Goal: Task Accomplishment & Management: Use online tool/utility

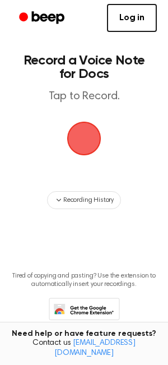
click at [85, 142] on span "button" at bounding box center [83, 138] width 31 height 31
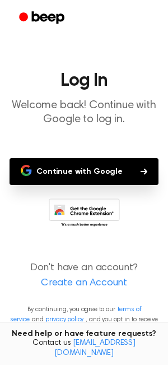
click at [86, 285] on link "Create an Account" at bounding box center [84, 283] width 146 height 15
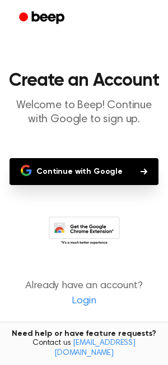
click at [90, 174] on button "Continue with Google" at bounding box center [84, 171] width 149 height 27
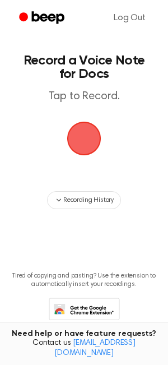
click at [89, 138] on span "button" at bounding box center [84, 138] width 38 height 38
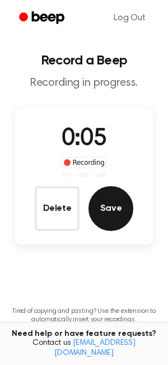
click at [109, 215] on button "Save" at bounding box center [111, 208] width 45 height 45
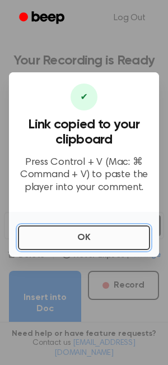
click at [67, 237] on button "OK" at bounding box center [84, 237] width 132 height 25
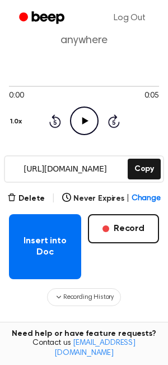
scroll to position [72, 0]
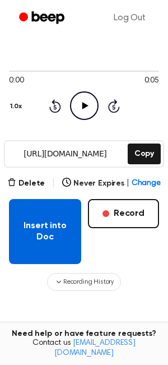
click at [30, 252] on button "Insert into Doc" at bounding box center [45, 231] width 72 height 65
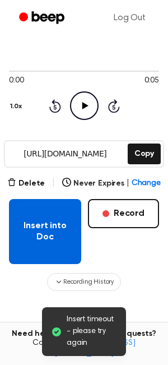
click at [25, 228] on button "Insert into Doc" at bounding box center [45, 231] width 72 height 65
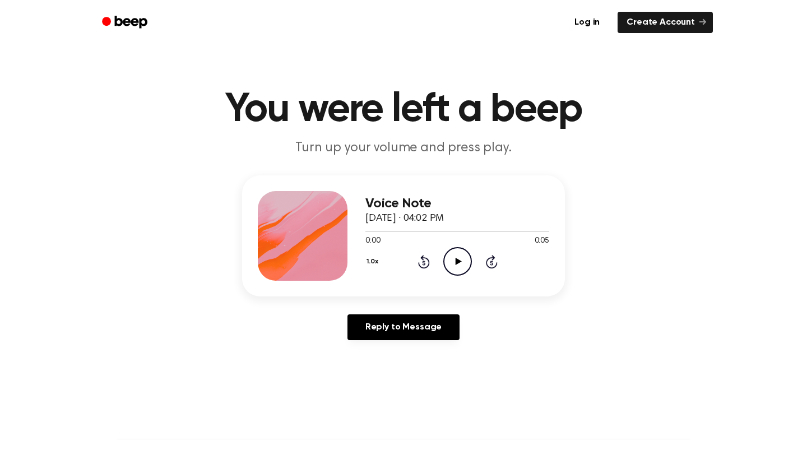
click at [457, 273] on icon "Play Audio" at bounding box center [457, 261] width 29 height 29
click at [439, 212] on div "Voice Note September 29, 2025 · 04:02 PM" at bounding box center [457, 211] width 184 height 30
click at [585, 25] on link "Log in" at bounding box center [587, 23] width 48 height 26
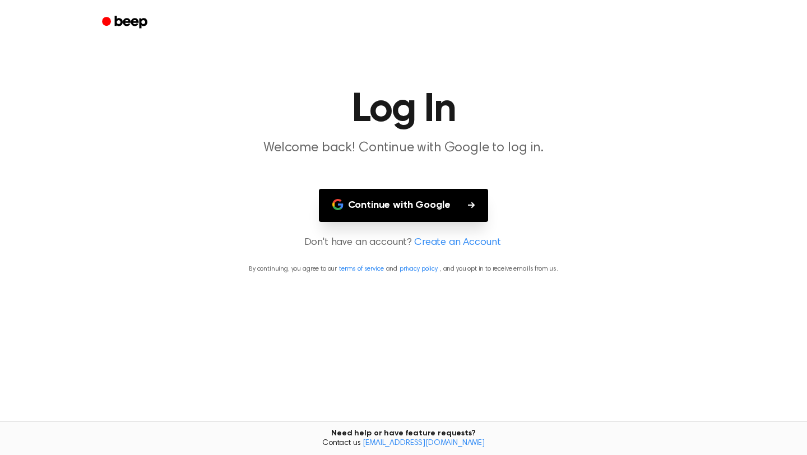
click at [410, 207] on button "Continue with Google" at bounding box center [404, 205] width 170 height 33
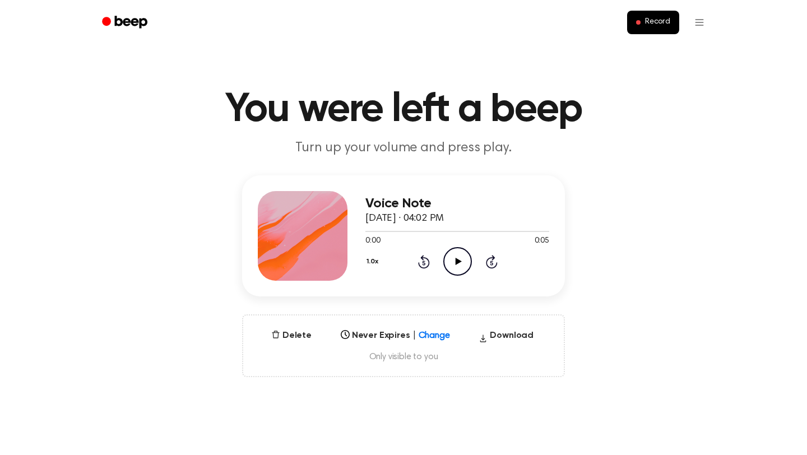
scroll to position [29, 0]
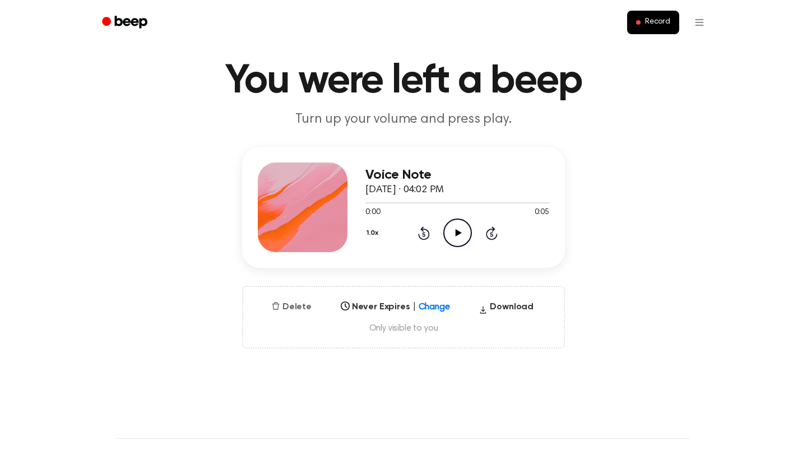
click at [298, 304] on button "Delete" at bounding box center [291, 306] width 49 height 13
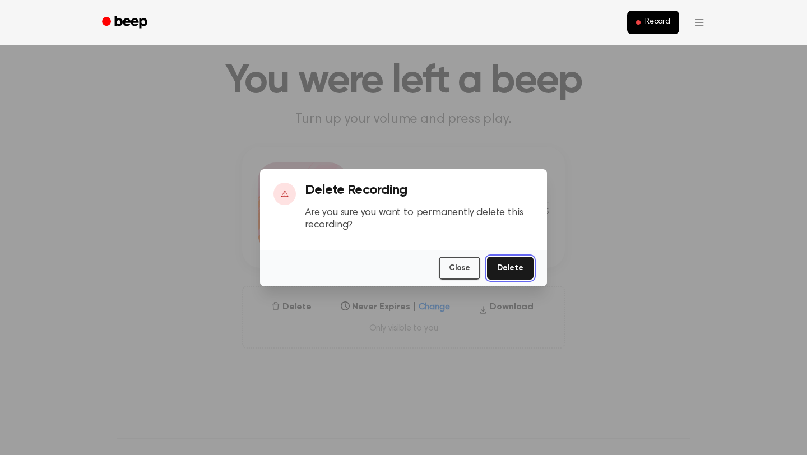
click at [516, 274] on button "Delete" at bounding box center [510, 268] width 47 height 23
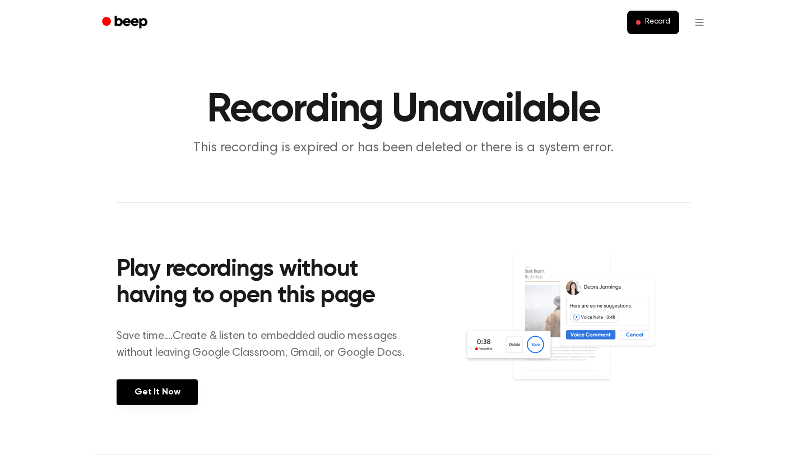
click at [117, 17] on icon "Beep" at bounding box center [131, 22] width 32 height 12
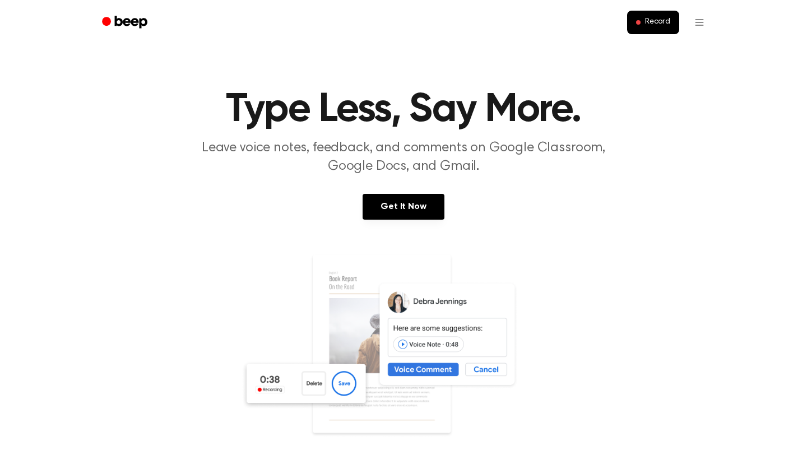
click at [701, 224] on div "Get It Now" at bounding box center [403, 218] width 780 height 48
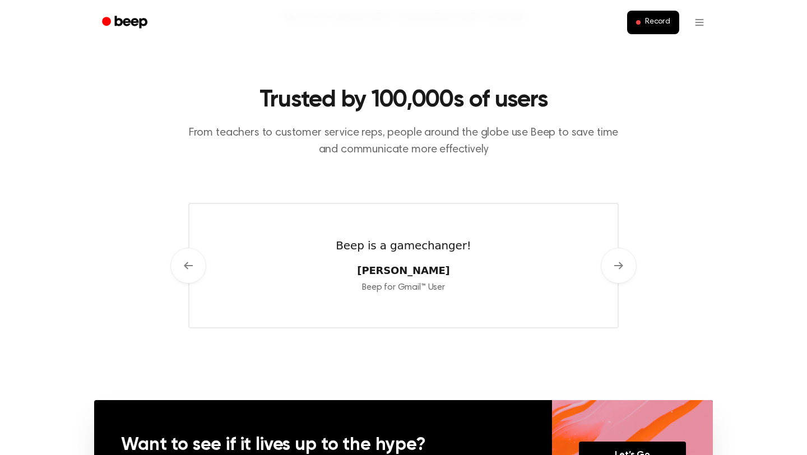
scroll to position [478, 0]
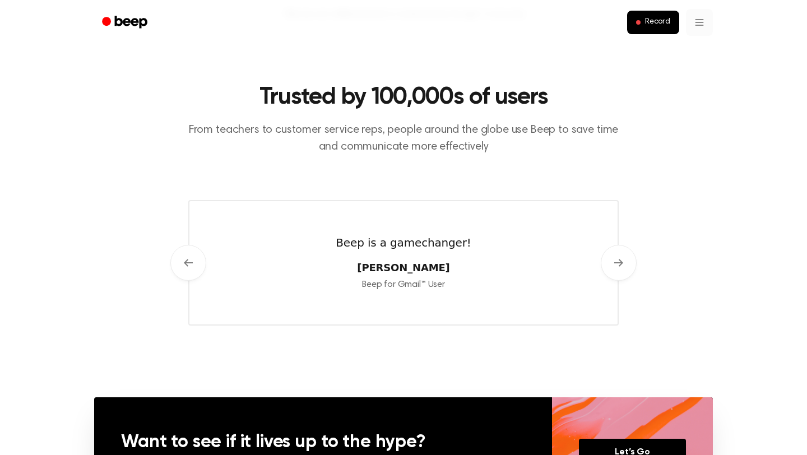
click at [702, 20] on html "Record Type Less, Say More. Leave voice notes, feedback, and comments on Google…" at bounding box center [403, 156] width 807 height 1269
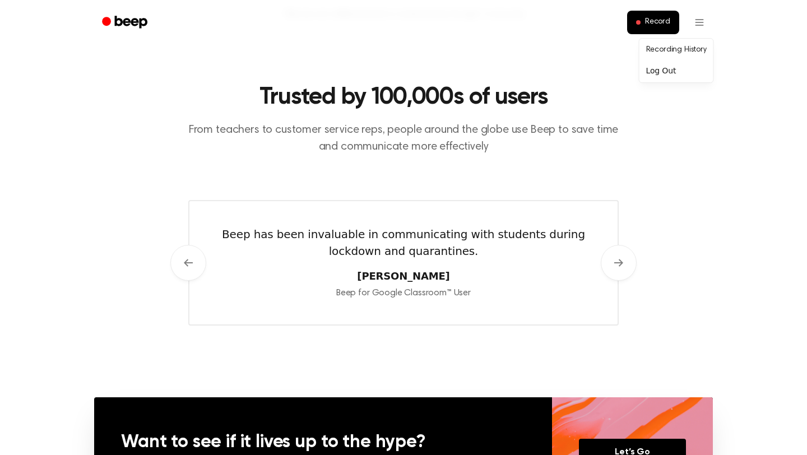
click at [705, 189] on html "Record Type Less, Say More. Leave voice notes, feedback, and comments on Google…" at bounding box center [403, 156] width 807 height 1269
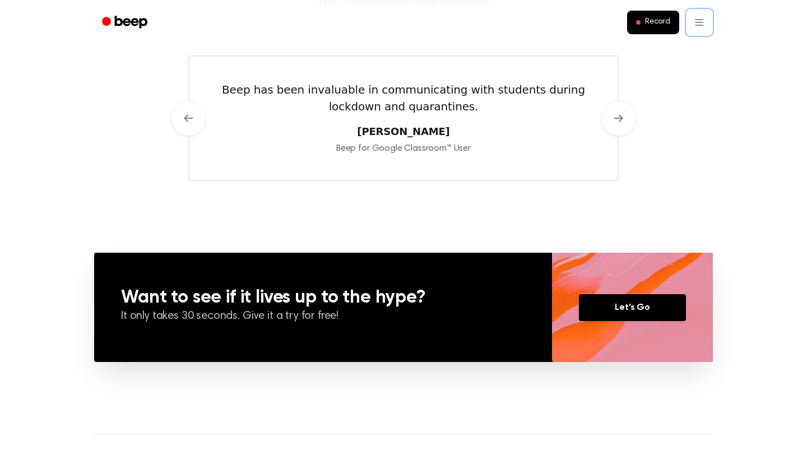
scroll to position [815, 0]
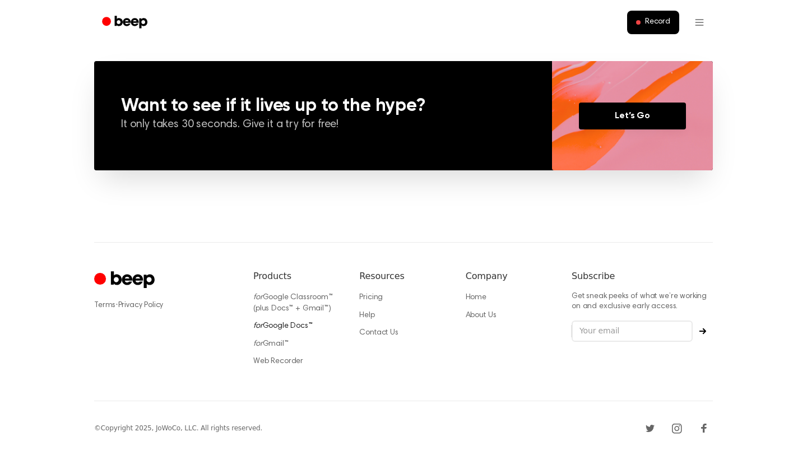
click at [296, 324] on link "for Google Docs™" at bounding box center [282, 326] width 59 height 8
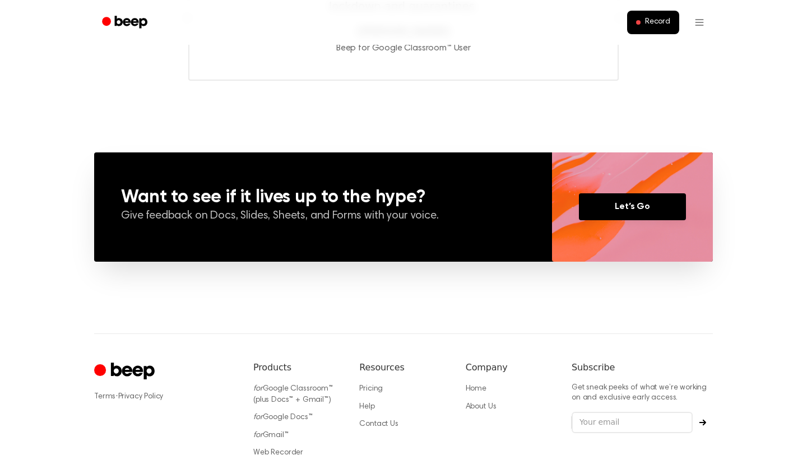
scroll to position [858, 0]
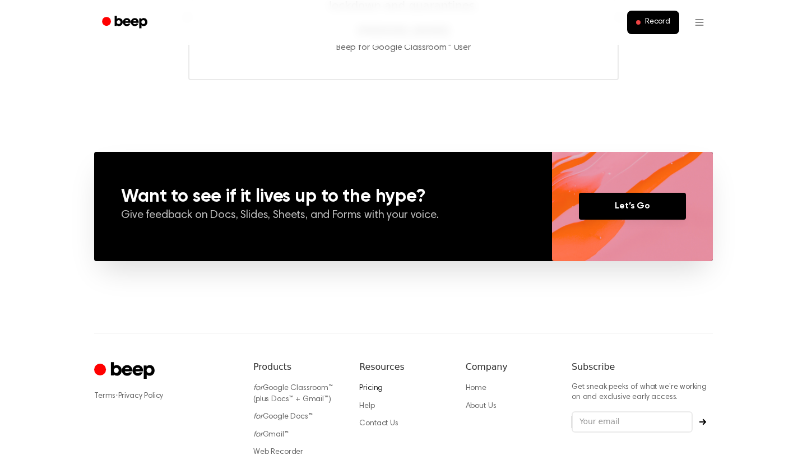
click at [369, 386] on link "Pricing" at bounding box center [371, 388] width 24 height 8
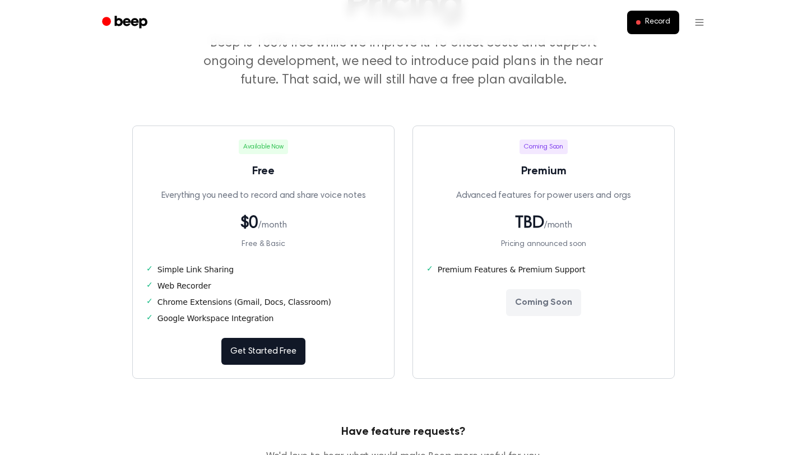
scroll to position [106, 0]
click at [255, 356] on link "Get Started Free" at bounding box center [262, 350] width 83 height 27
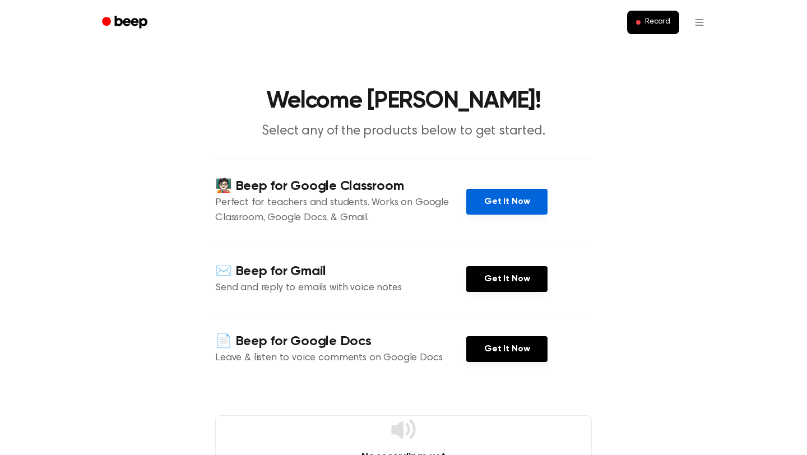
click at [491, 206] on link "Get It Now" at bounding box center [506, 202] width 81 height 26
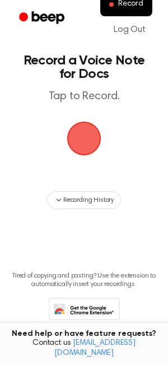
click at [84, 137] on span "button" at bounding box center [83, 138] width 31 height 31
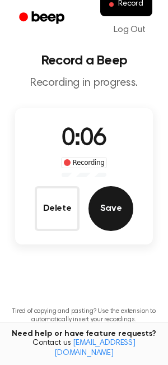
click at [121, 215] on button "Save" at bounding box center [111, 208] width 45 height 45
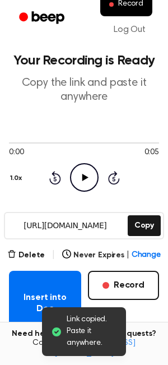
click at [86, 179] on icon "Play Audio" at bounding box center [84, 177] width 29 height 29
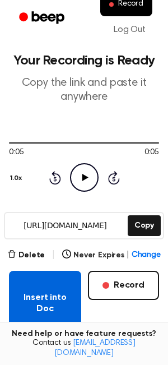
click at [61, 284] on button "Insert into Doc" at bounding box center [45, 303] width 72 height 65
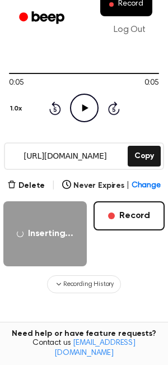
scroll to position [79, 0]
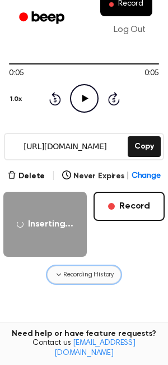
click at [64, 277] on span "Recording History" at bounding box center [88, 274] width 50 height 10
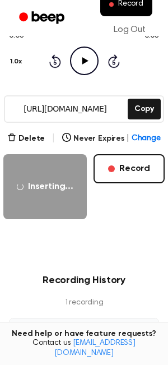
scroll to position [103, 0]
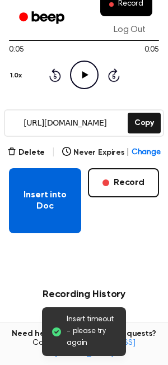
click at [54, 211] on button "Insert into Doc" at bounding box center [45, 200] width 72 height 65
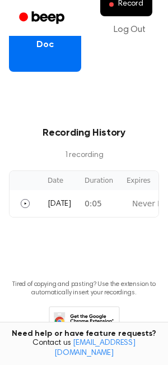
scroll to position [303, 0]
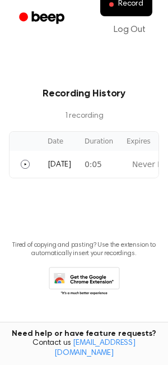
click at [93, 281] on icon at bounding box center [84, 282] width 71 height 31
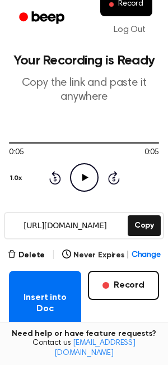
scroll to position [5, 0]
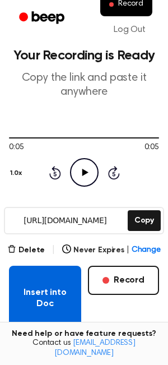
click at [27, 277] on button "Insert into Doc" at bounding box center [45, 298] width 72 height 65
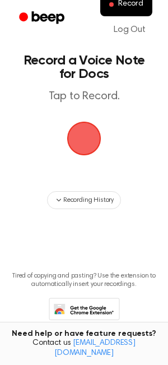
scroll to position [31, 0]
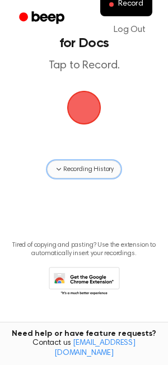
click at [80, 170] on span "Recording History" at bounding box center [88, 169] width 50 height 10
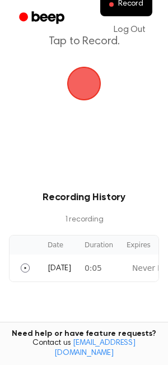
scroll to position [57, 0]
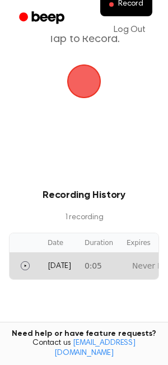
click at [69, 265] on td "[DATE]" at bounding box center [59, 265] width 37 height 27
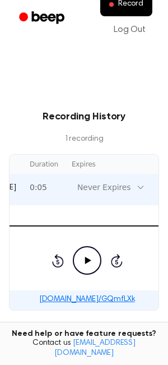
scroll to position [0, 106]
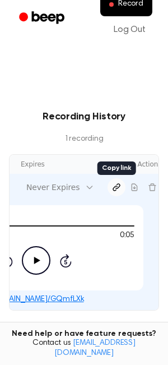
click at [112, 183] on icon "Copy link" at bounding box center [116, 187] width 9 height 9
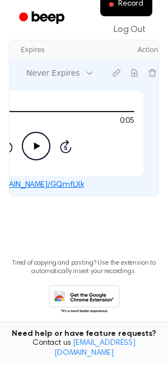
scroll to position [268, 0]
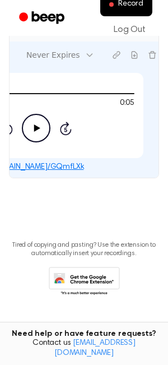
click at [105, 229] on main "Record a Voice Note for Docs Tap to Record. Recording History 1 recording Date …" at bounding box center [84, 30] width 168 height 597
